Goal: Information Seeking & Learning: Learn about a topic

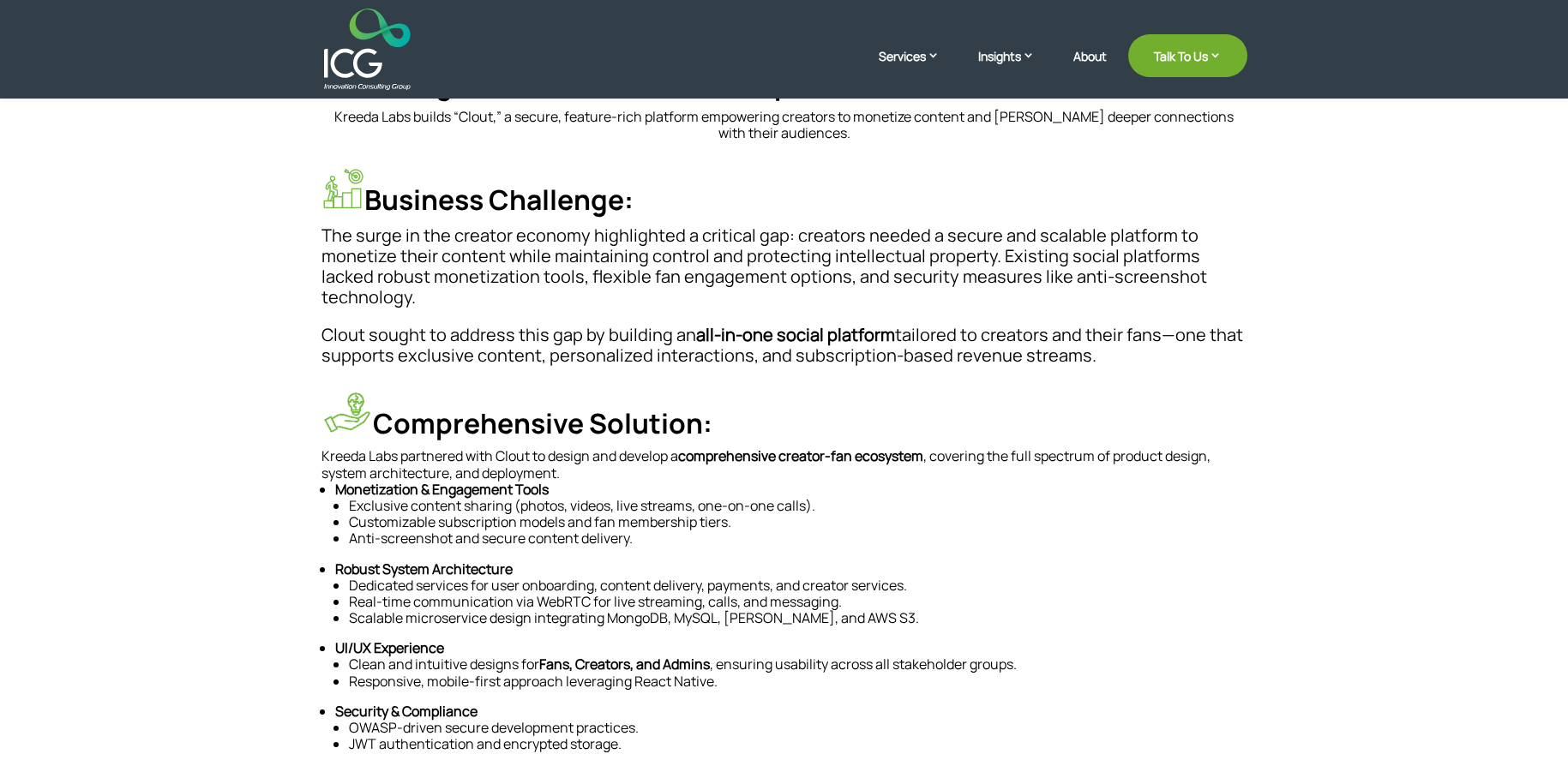
scroll to position [400, 0]
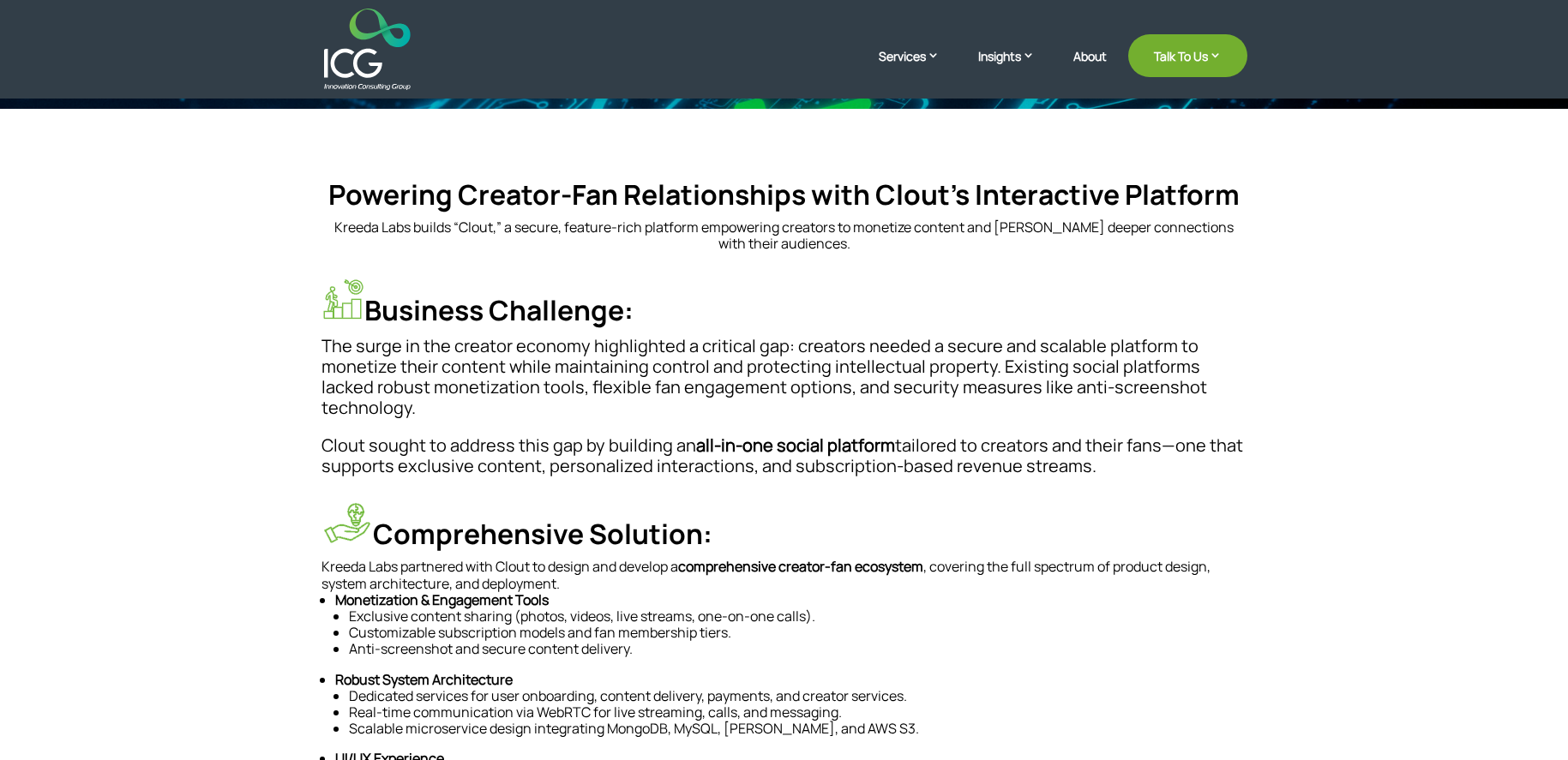
click at [1128, 362] on p "The surge in the creator economy highlighted a critical gap: creators needed a …" at bounding box center [784, 385] width 926 height 99
click at [1092, 60] on link "About" at bounding box center [1089, 70] width 33 height 40
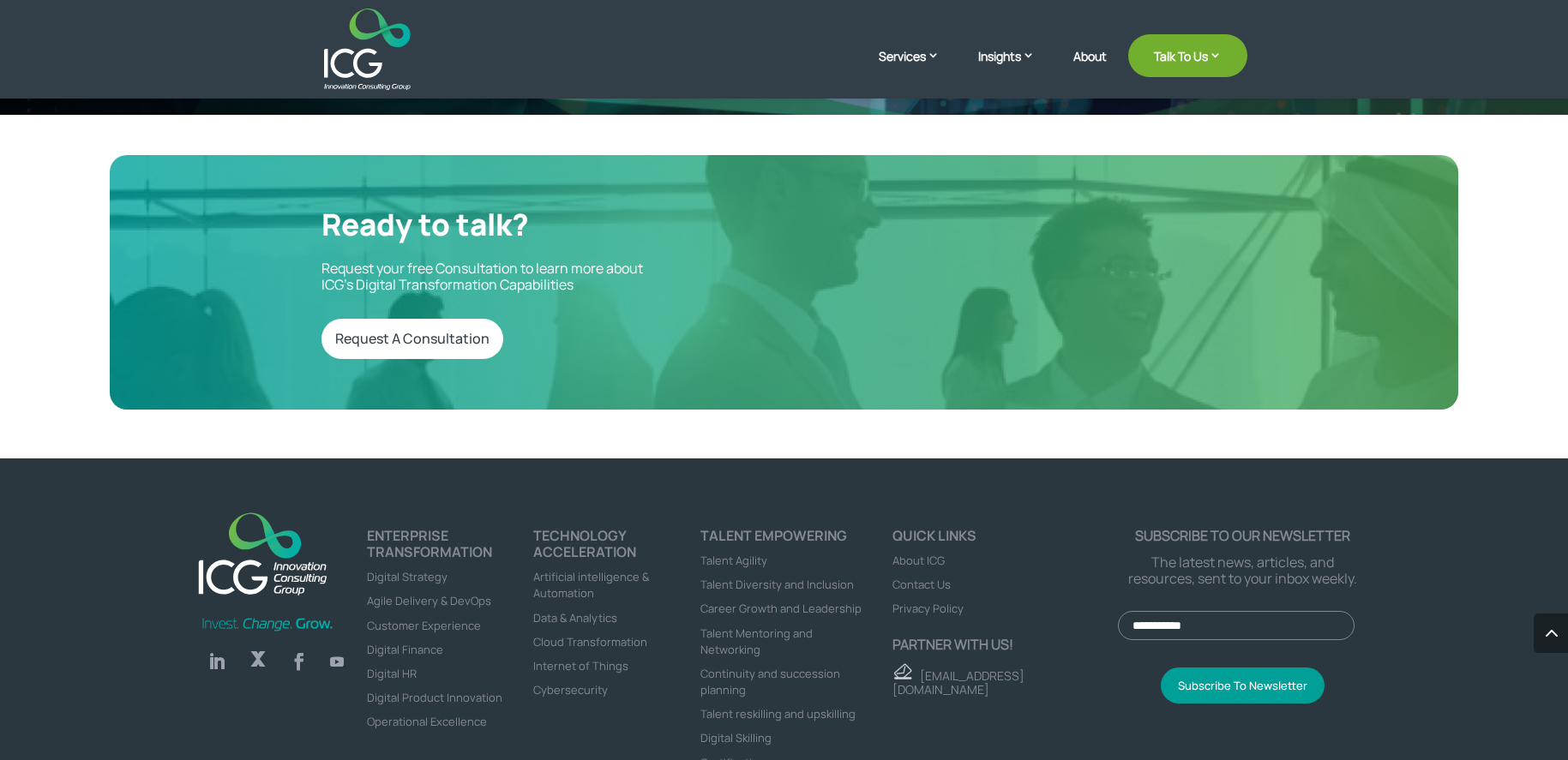
scroll to position [4601, 0]
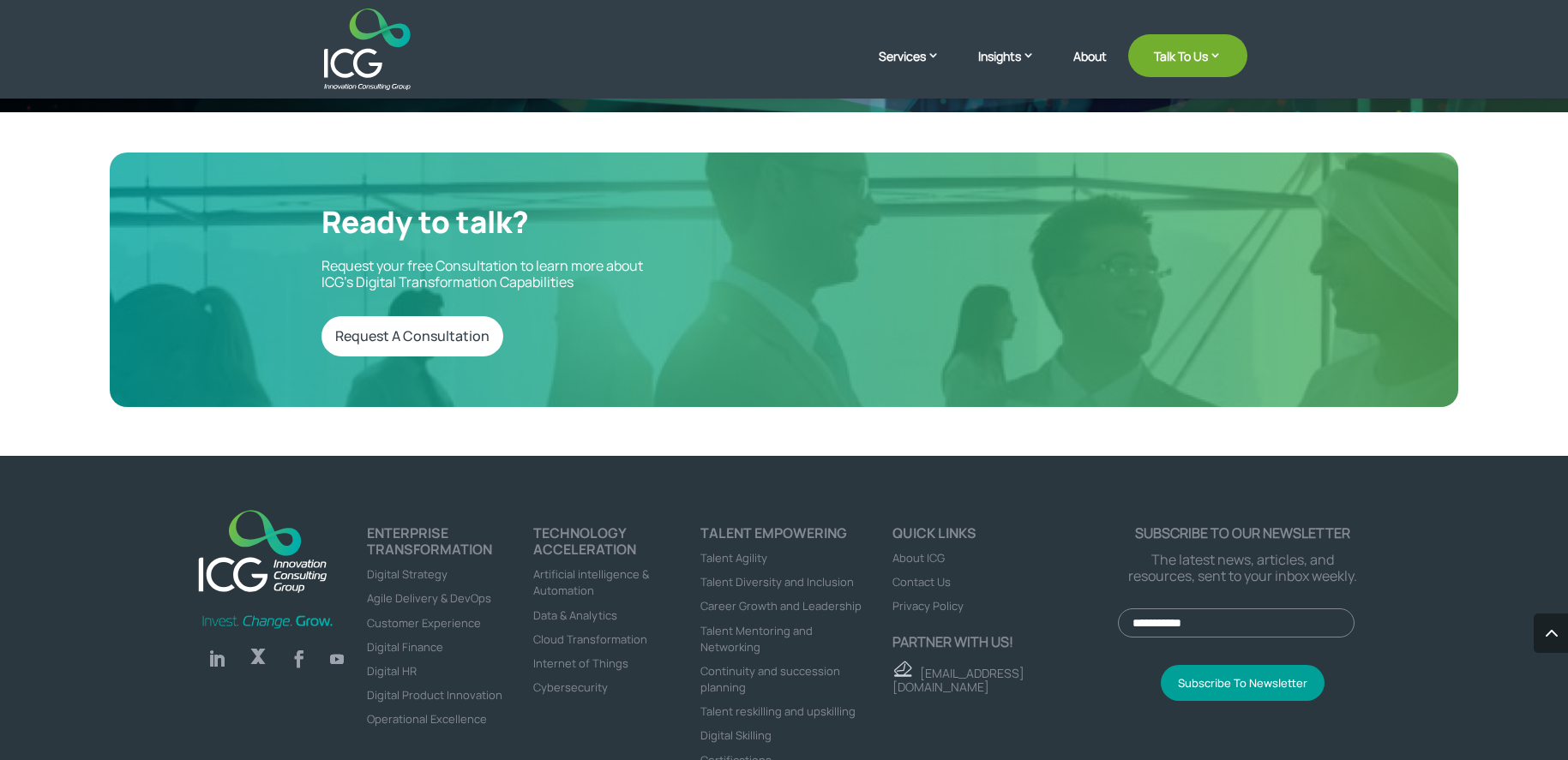
click at [585, 623] on span "Data & Analytics" at bounding box center [575, 614] width 84 height 15
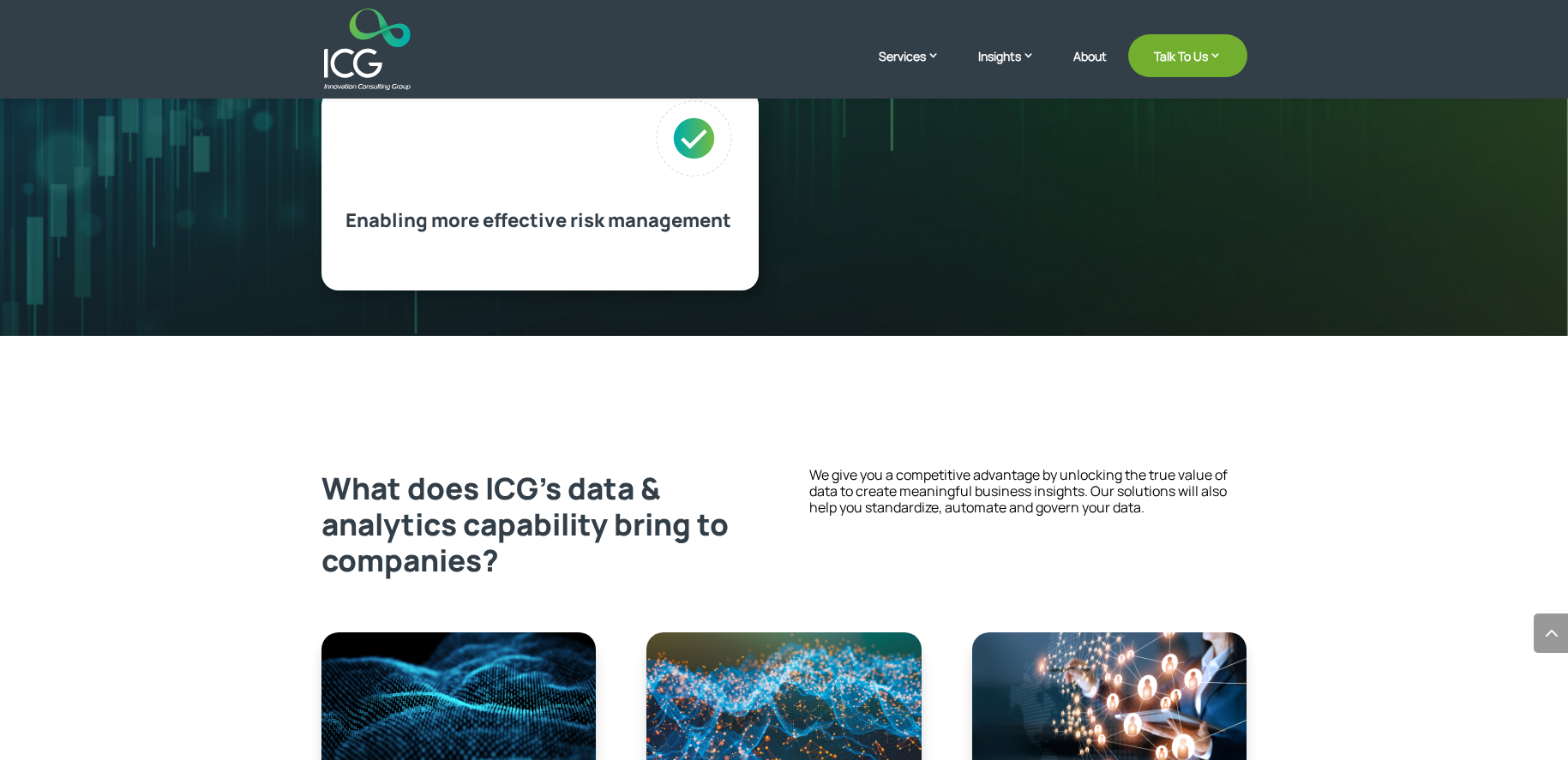
scroll to position [1264, 0]
